Goal: Task Accomplishment & Management: Use online tool/utility

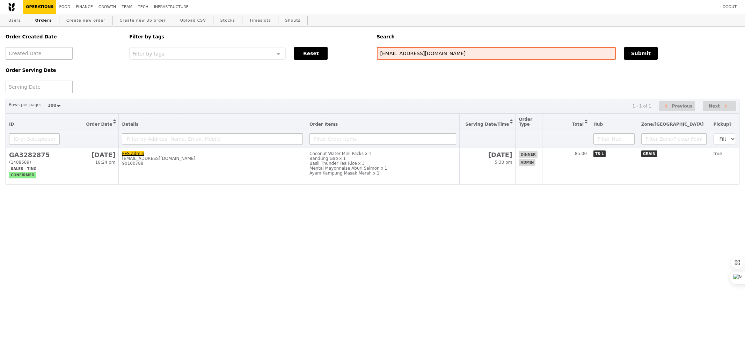
select select "100"
click at [408, 56] on input "[EMAIL_ADDRESS][DOMAIN_NAME]" at bounding box center [496, 53] width 239 height 13
paste input "GA3278929 -"
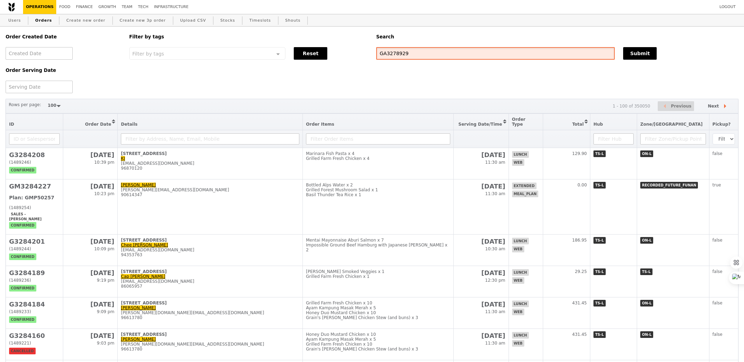
type input "GA3278929"
